Goal: Information Seeking & Learning: Find specific fact

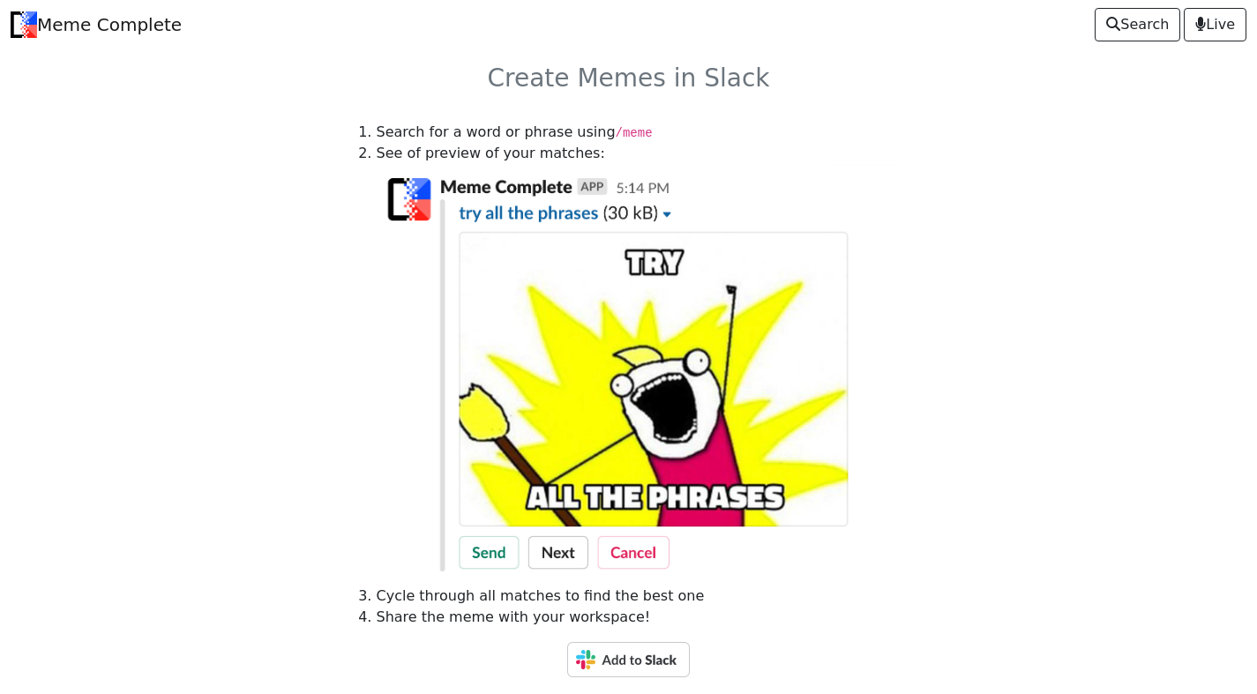
click at [632, 661] on img at bounding box center [628, 659] width 123 height 35
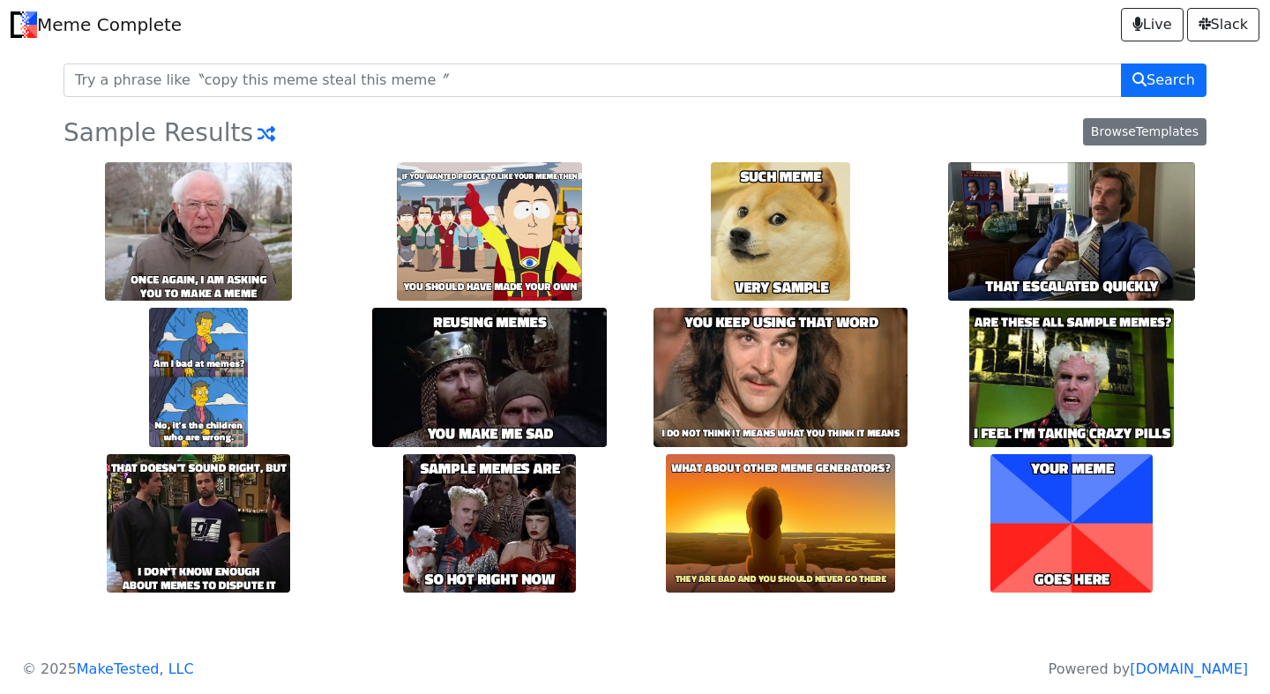
click at [137, 83] on input "text" at bounding box center [593, 81] width 1058 height 34
type input "[PERSON_NAME]"
click at [1121, 64] on button "Search" at bounding box center [1164, 81] width 86 height 34
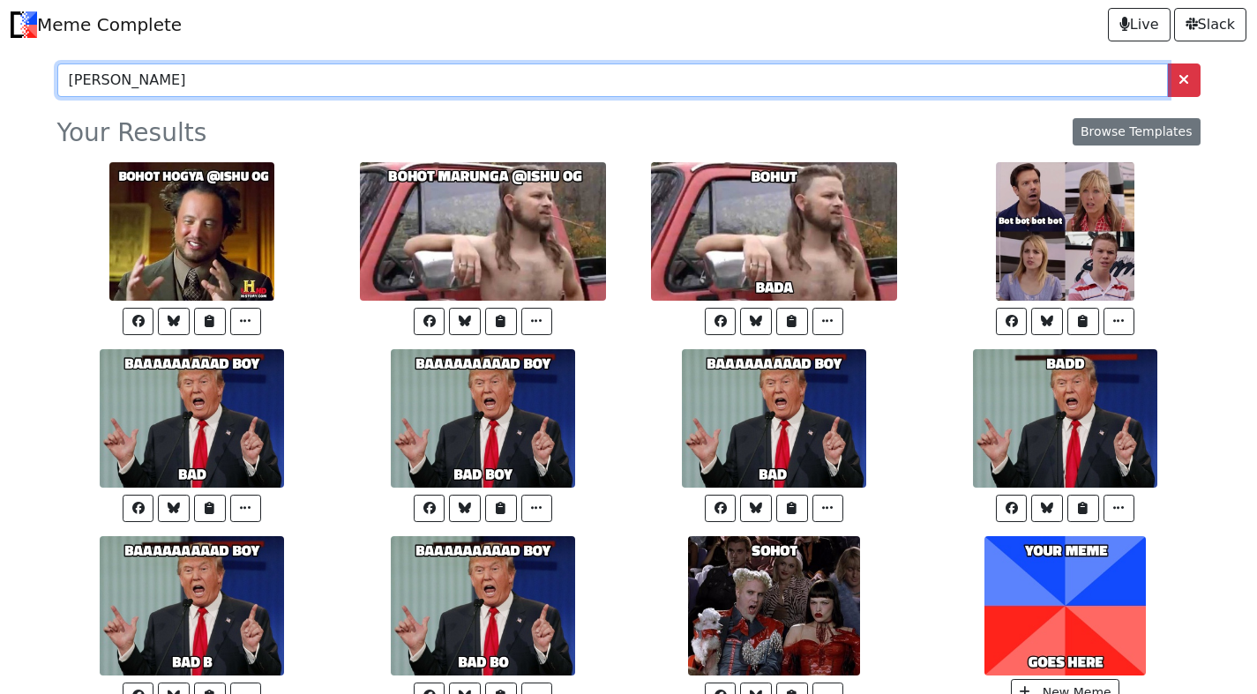
click at [116, 82] on input "bohot badiya" at bounding box center [612, 81] width 1110 height 34
type input "badiya"
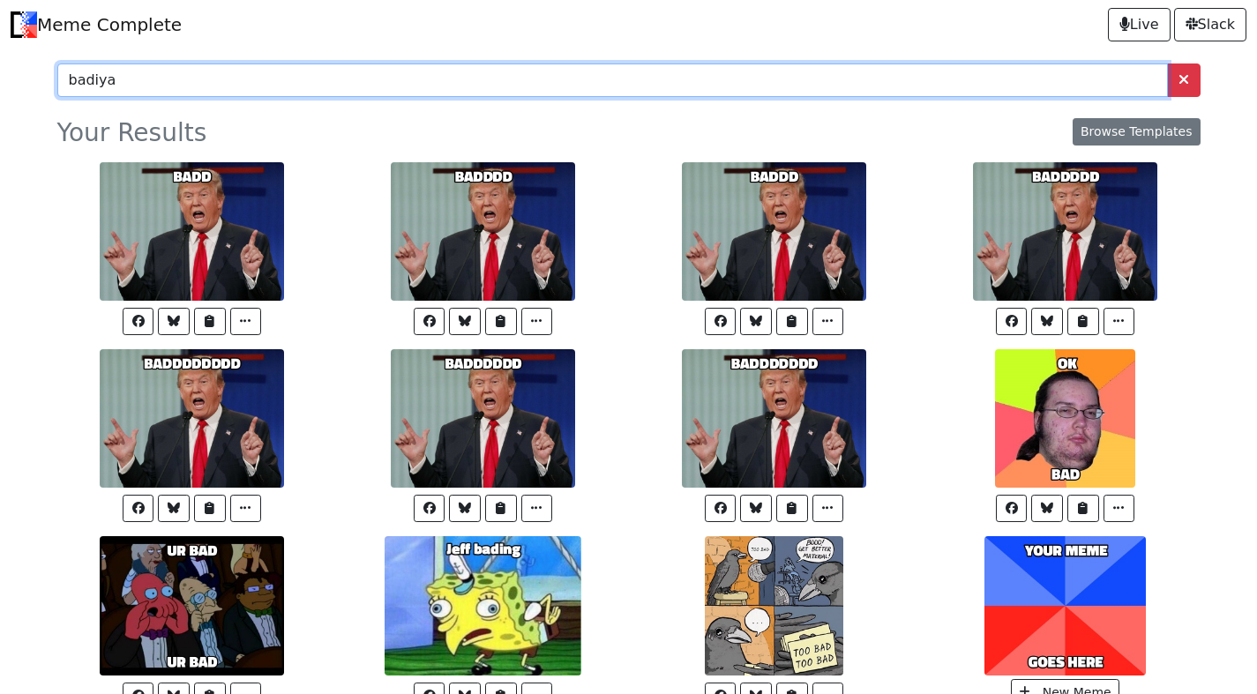
click at [112, 80] on input "badiya" at bounding box center [612, 81] width 1110 height 34
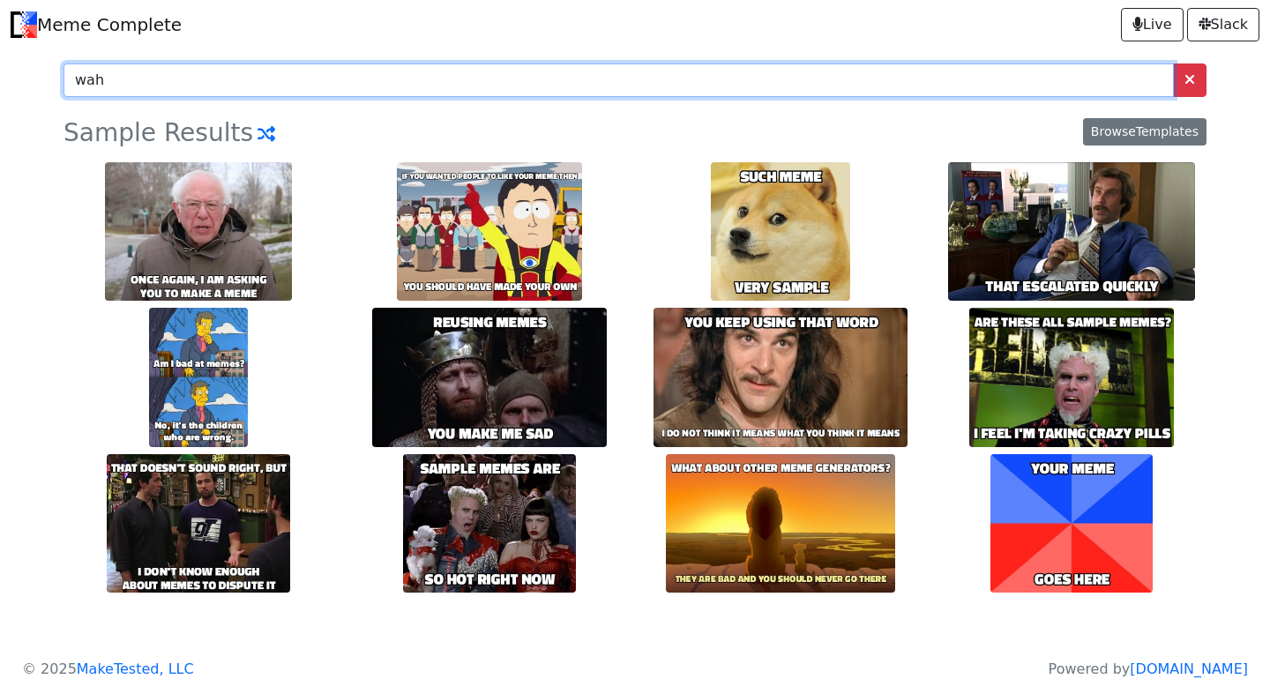
type input "wah"
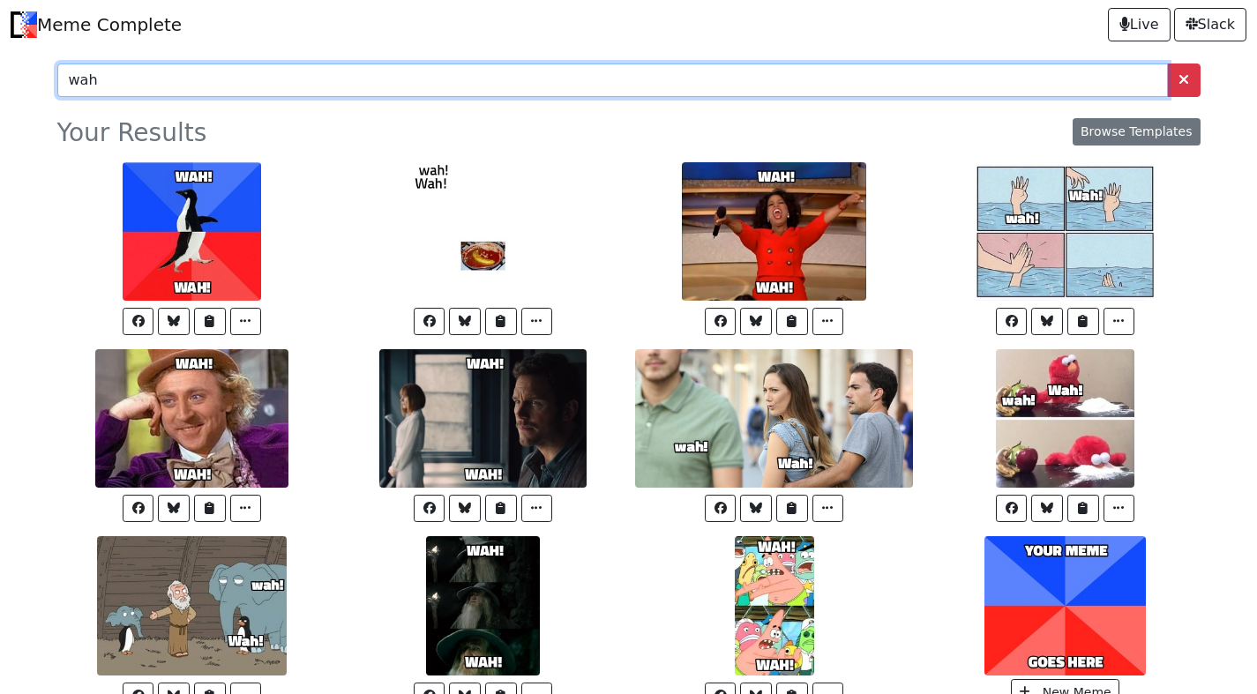
click at [119, 77] on input "wah" at bounding box center [612, 81] width 1110 height 34
type input "wah idea"
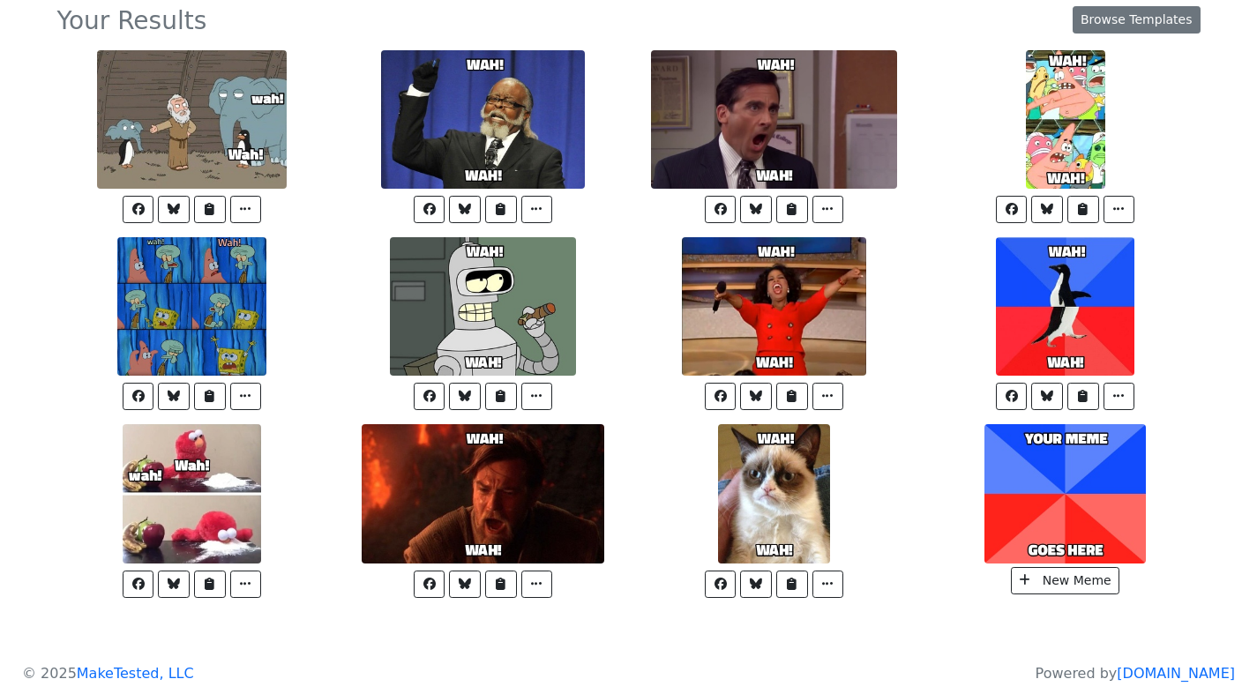
scroll to position [116, 0]
